Goal: Task Accomplishment & Management: Complete application form

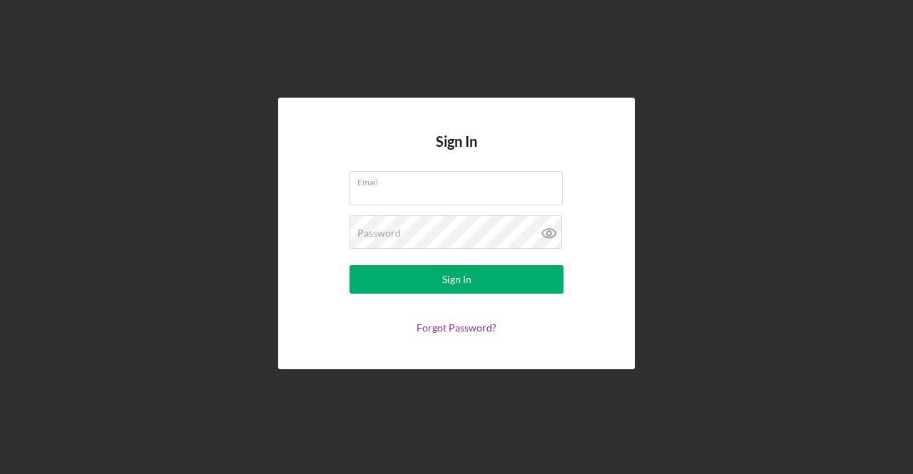
type input "[EMAIL_ADDRESS][DOMAIN_NAME]"
click at [423, 280] on button "Sign In" at bounding box center [457, 279] width 214 height 29
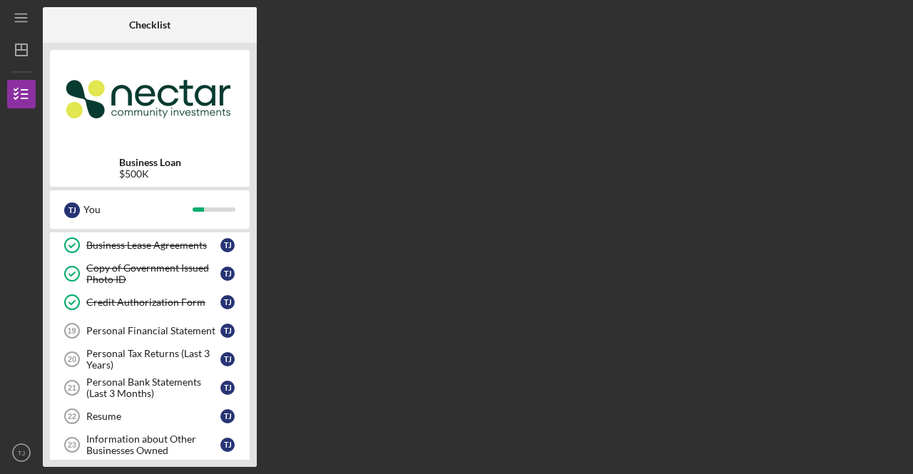
scroll to position [459, 0]
click at [161, 347] on div "Personal Tax Returns (Last 3 Years)" at bounding box center [153, 358] width 134 height 23
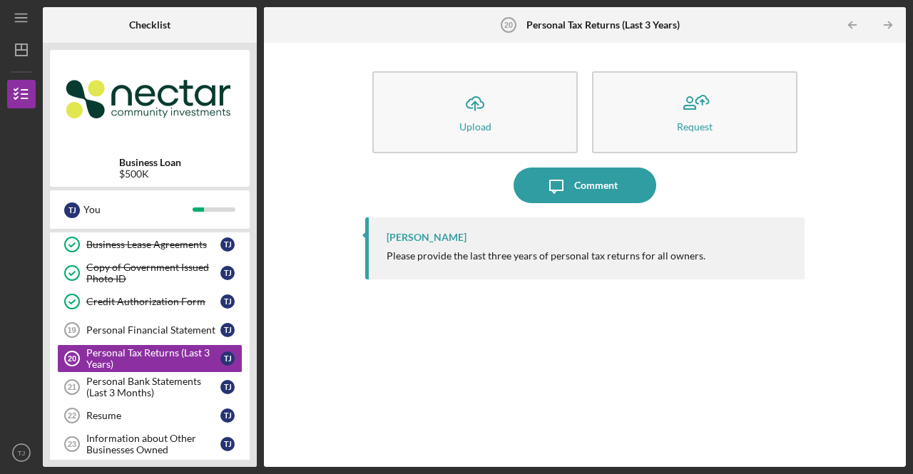
click at [465, 125] on div "Upload" at bounding box center [475, 126] width 32 height 11
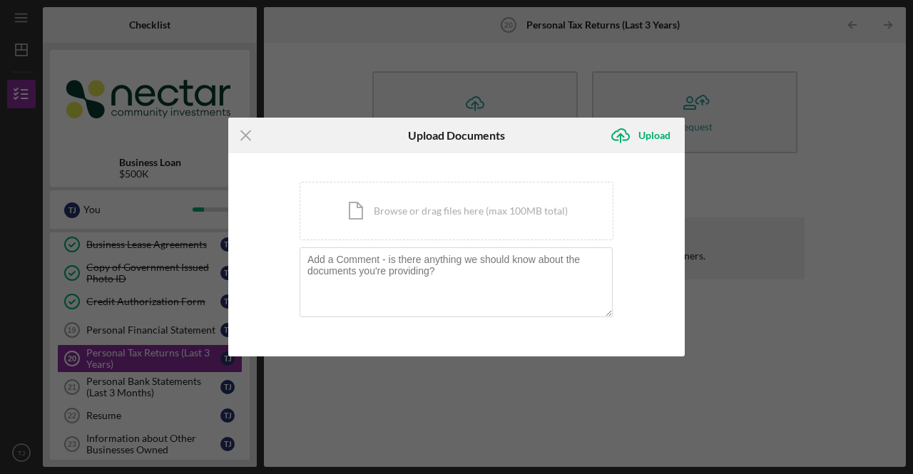
click at [467, 215] on div "Icon/Document Browse or drag files here (max 100MB total) Tap to choose files o…" at bounding box center [457, 211] width 314 height 59
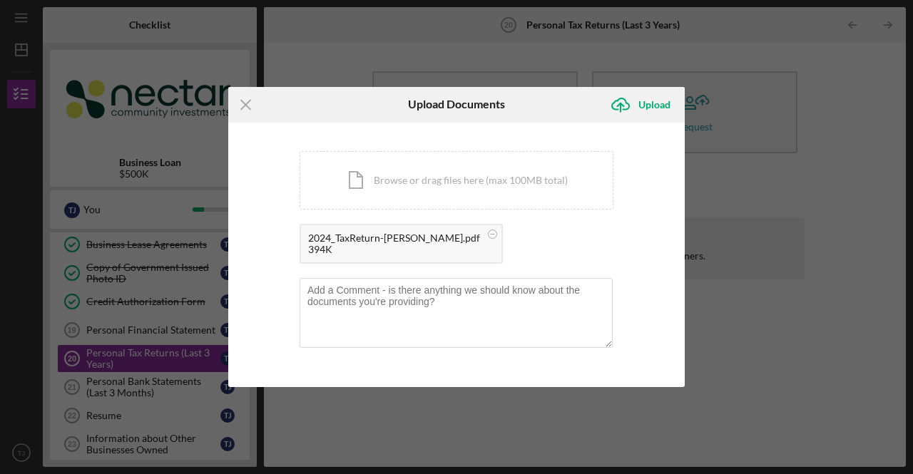
click at [619, 113] on icon "Icon/Upload" at bounding box center [621, 105] width 36 height 36
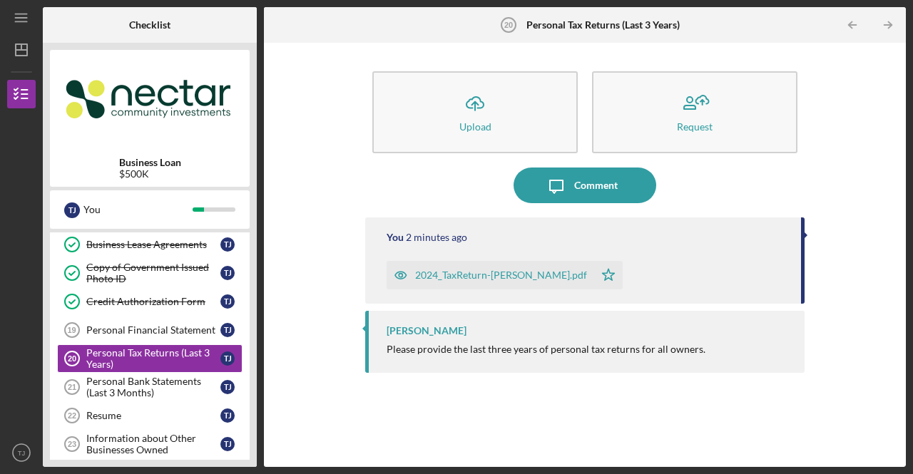
click at [488, 115] on icon "Icon/Upload" at bounding box center [475, 104] width 36 height 36
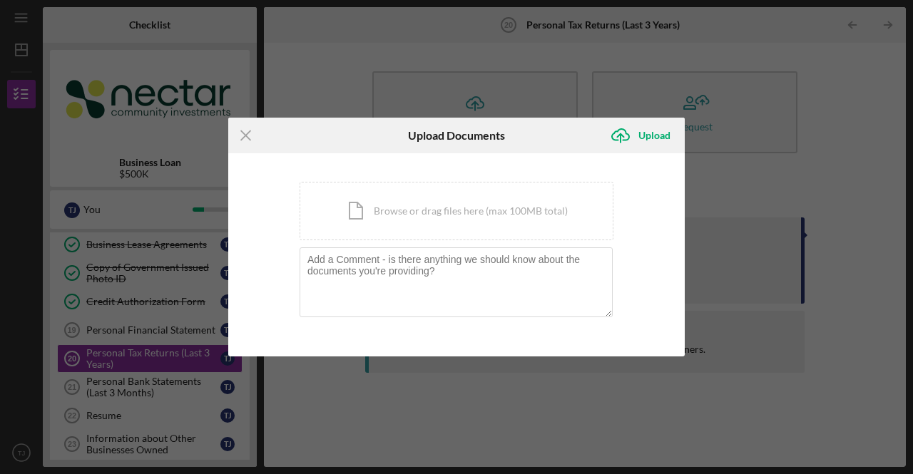
click at [521, 222] on div "Icon/Document Browse or drag files here (max 100MB total) Tap to choose files o…" at bounding box center [457, 211] width 314 height 59
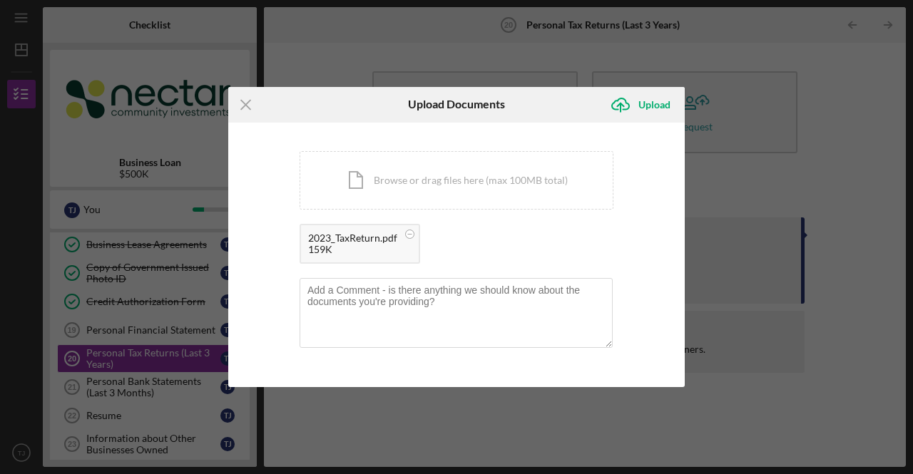
click at [651, 101] on div "Upload" at bounding box center [655, 105] width 32 height 29
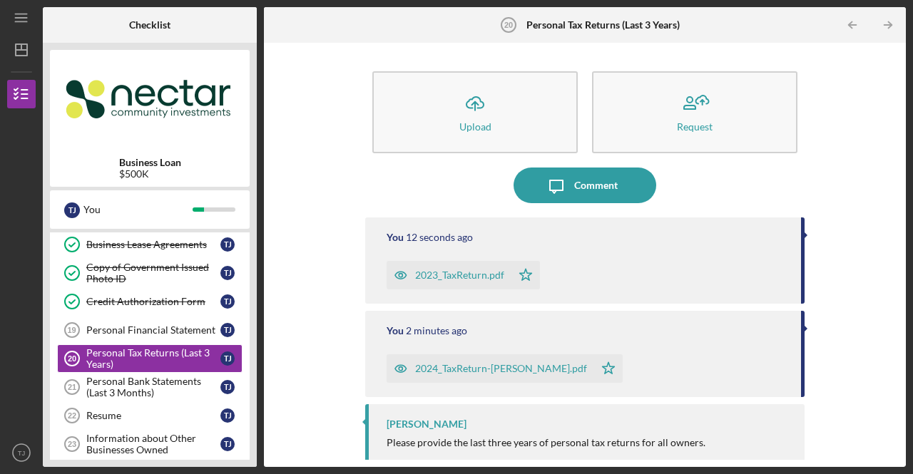
click at [178, 379] on div "Personal Bank Statements (Last 3 Months)" at bounding box center [153, 387] width 134 height 23
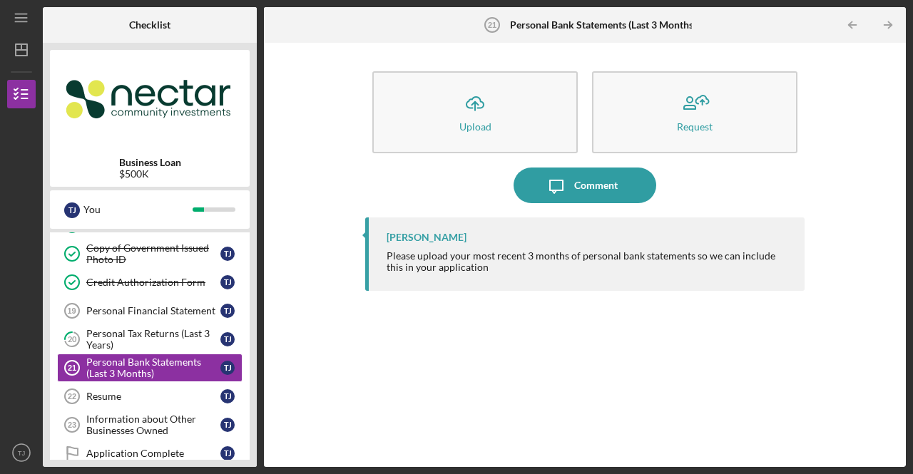
scroll to position [474, 0]
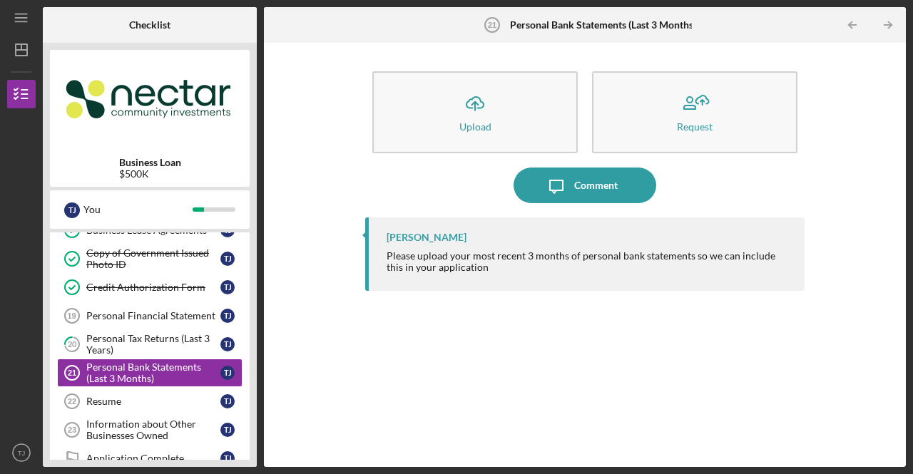
click at [191, 310] on div "Personal Financial Statement" at bounding box center [153, 315] width 134 height 11
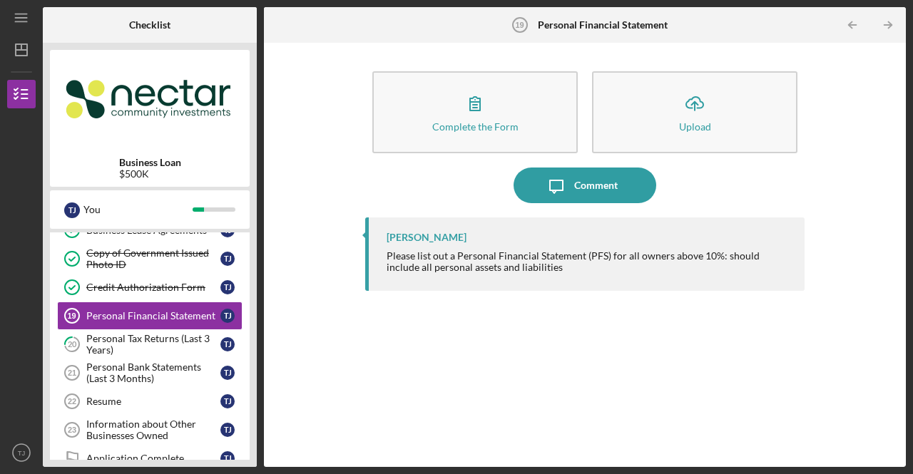
click at [488, 114] on icon "button" at bounding box center [475, 104] width 36 height 36
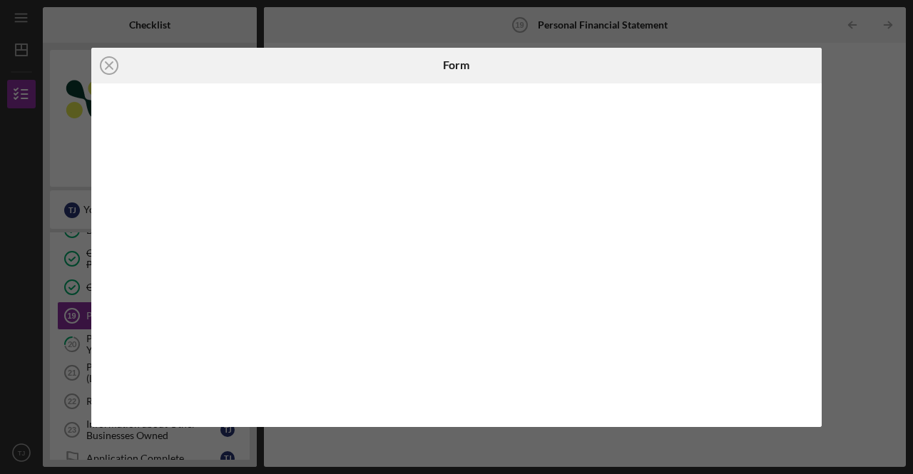
click at [558, 436] on div "Icon/Close Form" at bounding box center [456, 237] width 913 height 474
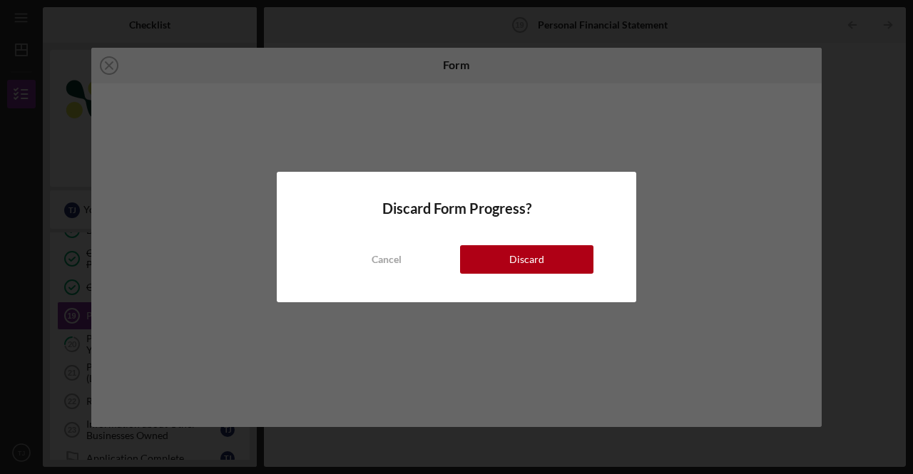
click at [377, 258] on div "Cancel" at bounding box center [387, 259] width 30 height 29
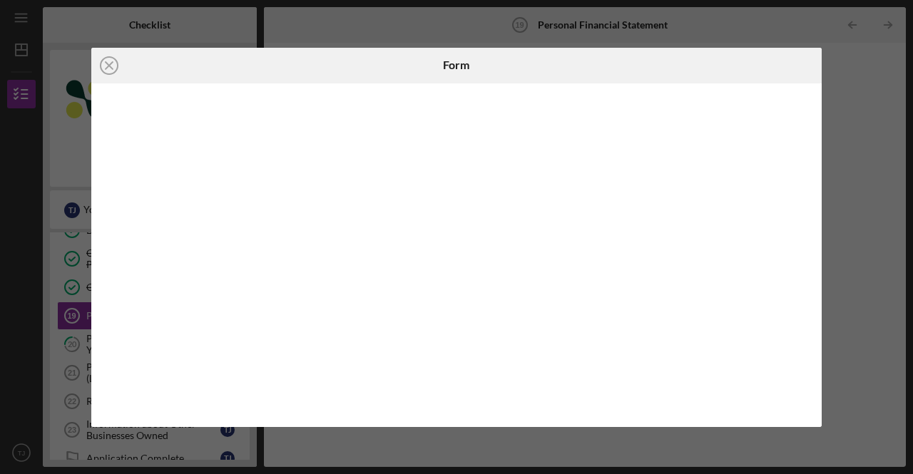
click at [111, 68] on line at bounding box center [109, 65] width 7 height 7
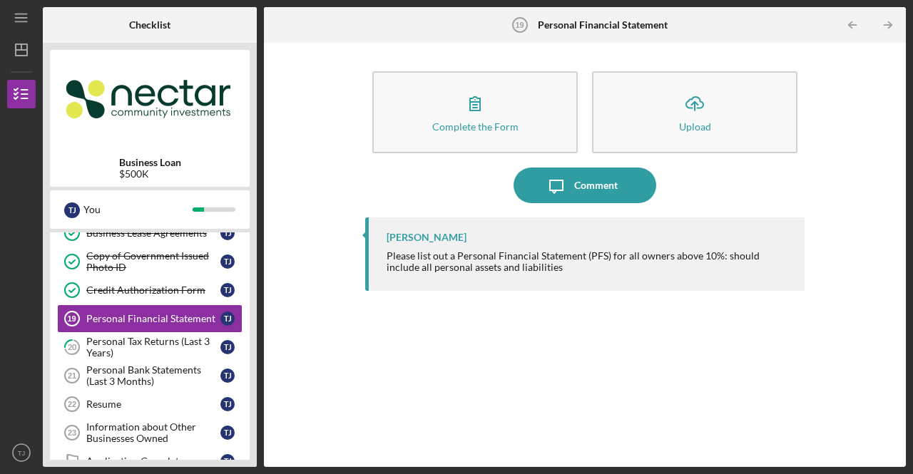
scroll to position [470, 0]
click at [171, 422] on div "Information about Other Businesses Owned" at bounding box center [153, 433] width 134 height 23
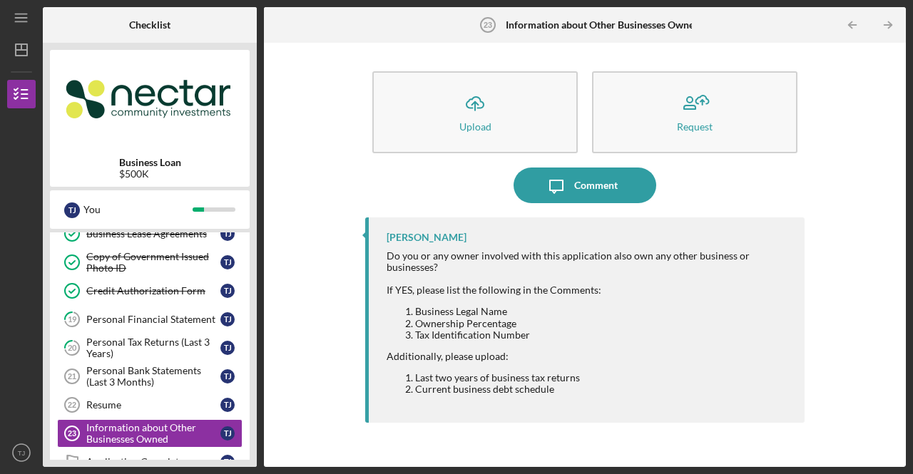
click at [130, 365] on div "Personal Bank Statements (Last 3 Months)" at bounding box center [153, 376] width 134 height 23
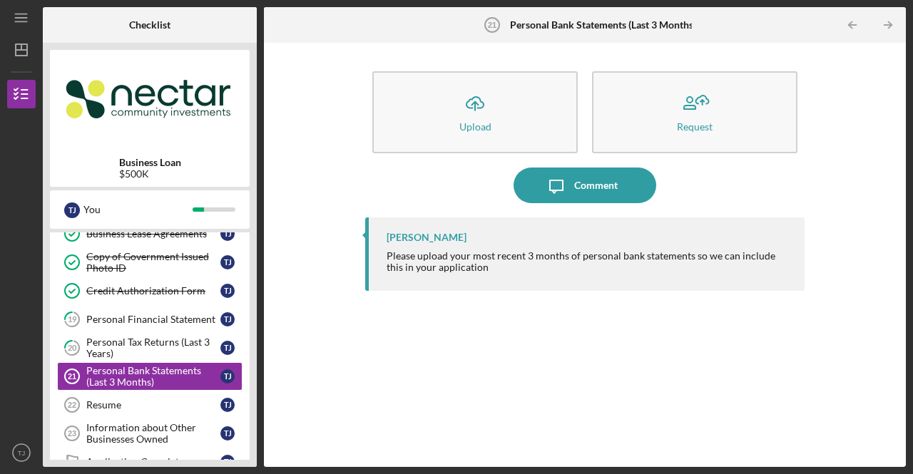
click at [522, 113] on button "Icon/Upload Upload" at bounding box center [474, 112] width 205 height 82
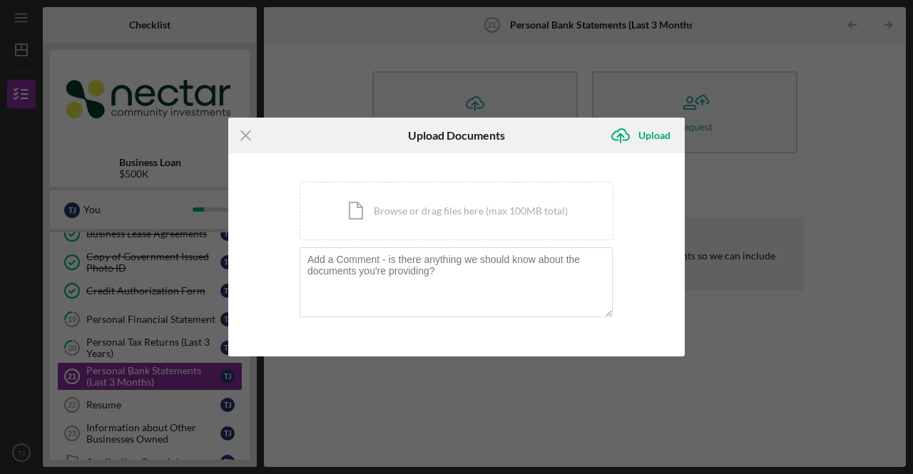
click at [504, 208] on div "Icon/Document Browse or drag files here (max 100MB total) Tap to choose files o…" at bounding box center [457, 211] width 314 height 59
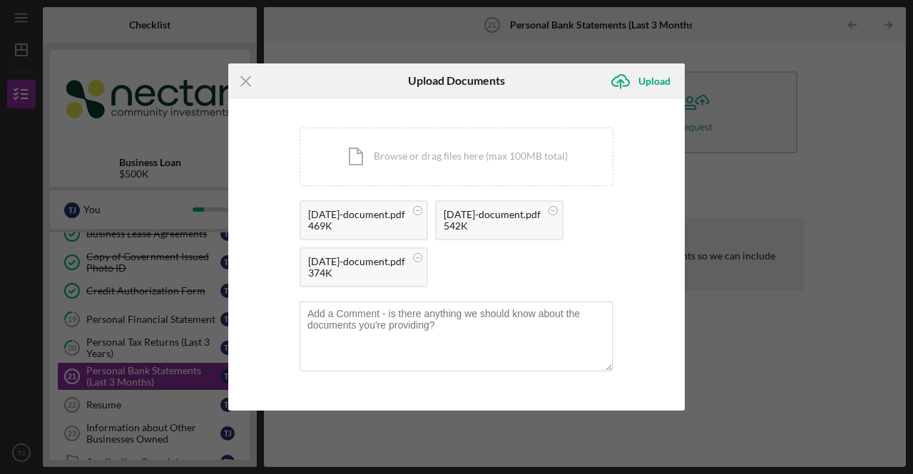
click at [636, 78] on icon "Icon/Upload" at bounding box center [621, 82] width 36 height 36
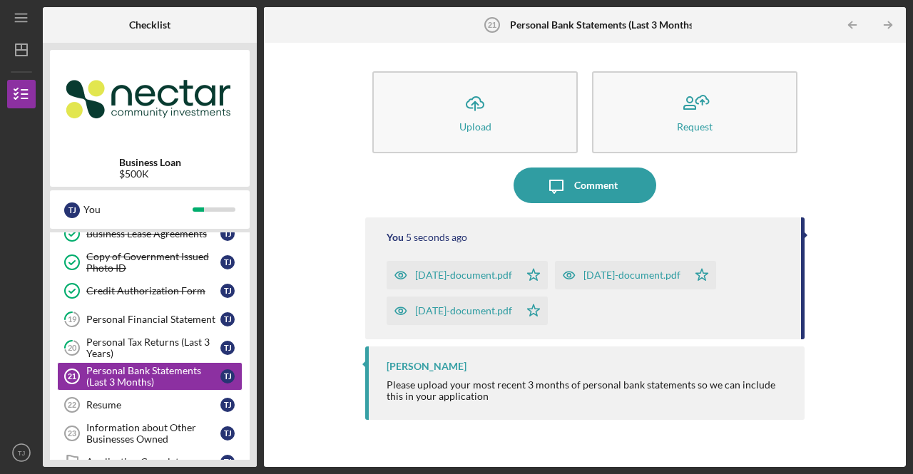
click at [161, 400] on div "Resume" at bounding box center [153, 405] width 134 height 11
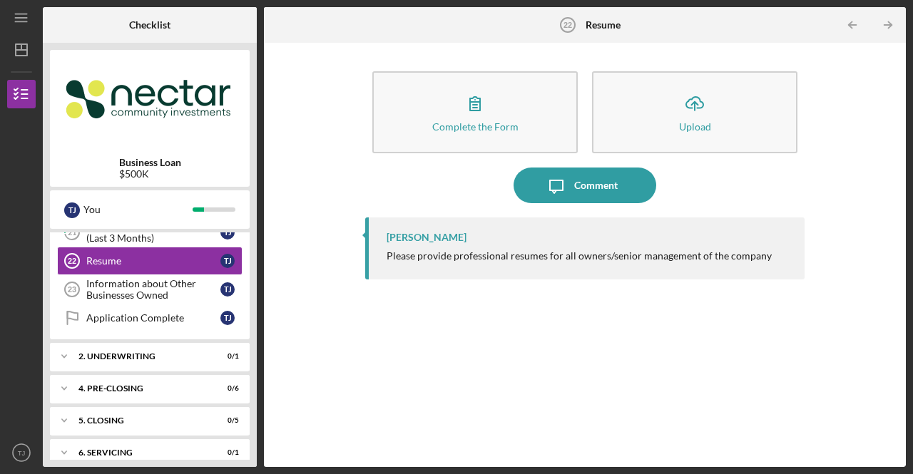
scroll to position [617, 0]
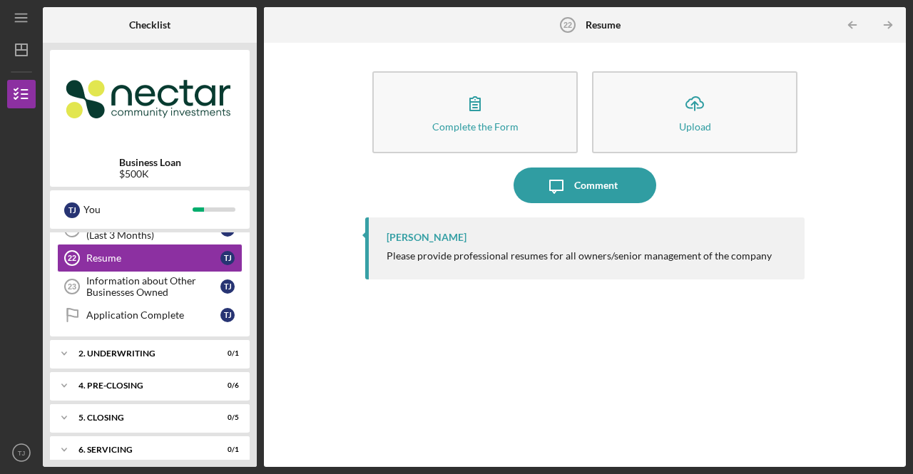
click at [153, 275] on div "Information about Other Businesses Owned" at bounding box center [153, 286] width 134 height 23
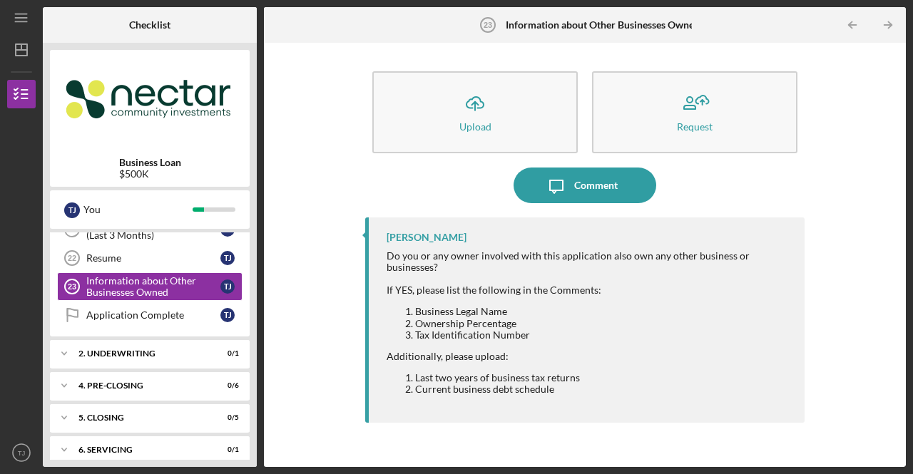
click at [144, 310] on div "Application Complete" at bounding box center [153, 315] width 134 height 11
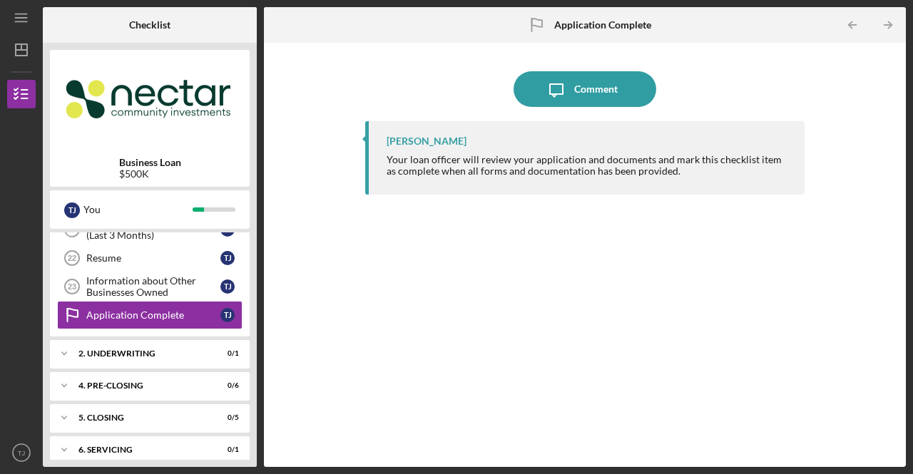
click at [127, 253] on div "Resume" at bounding box center [153, 258] width 134 height 11
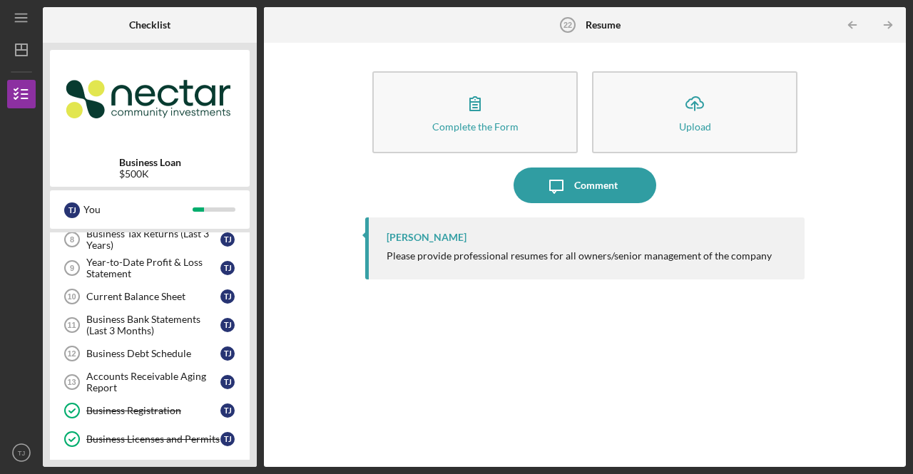
scroll to position [223, 0]
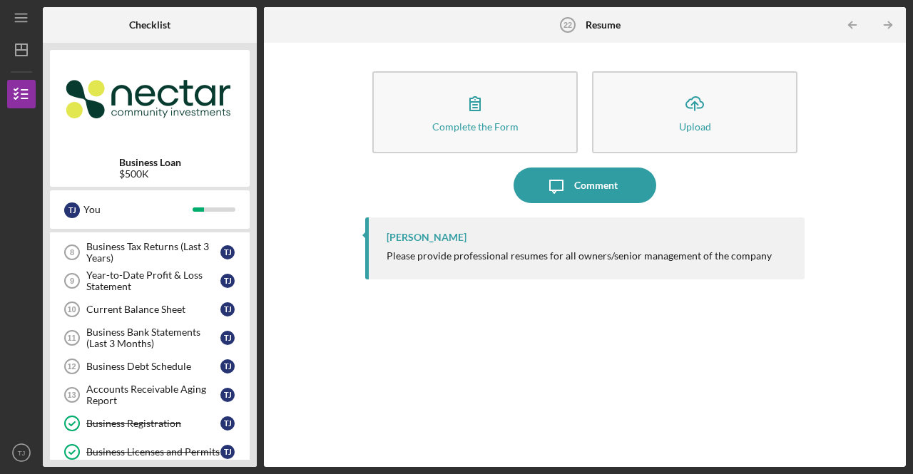
click at [177, 361] on div "Business Debt Schedule" at bounding box center [153, 366] width 134 height 11
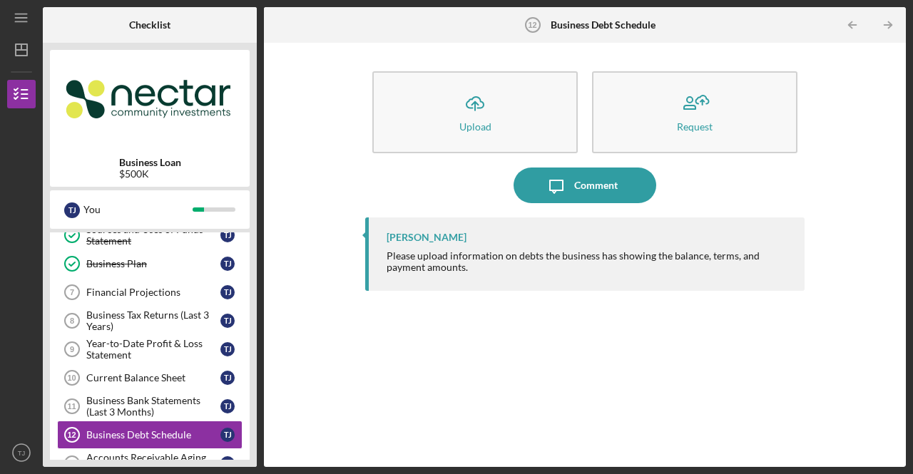
scroll to position [154, 0]
click at [176, 293] on div "Financial Projections" at bounding box center [153, 293] width 134 height 11
